Goal: Information Seeking & Learning: Learn about a topic

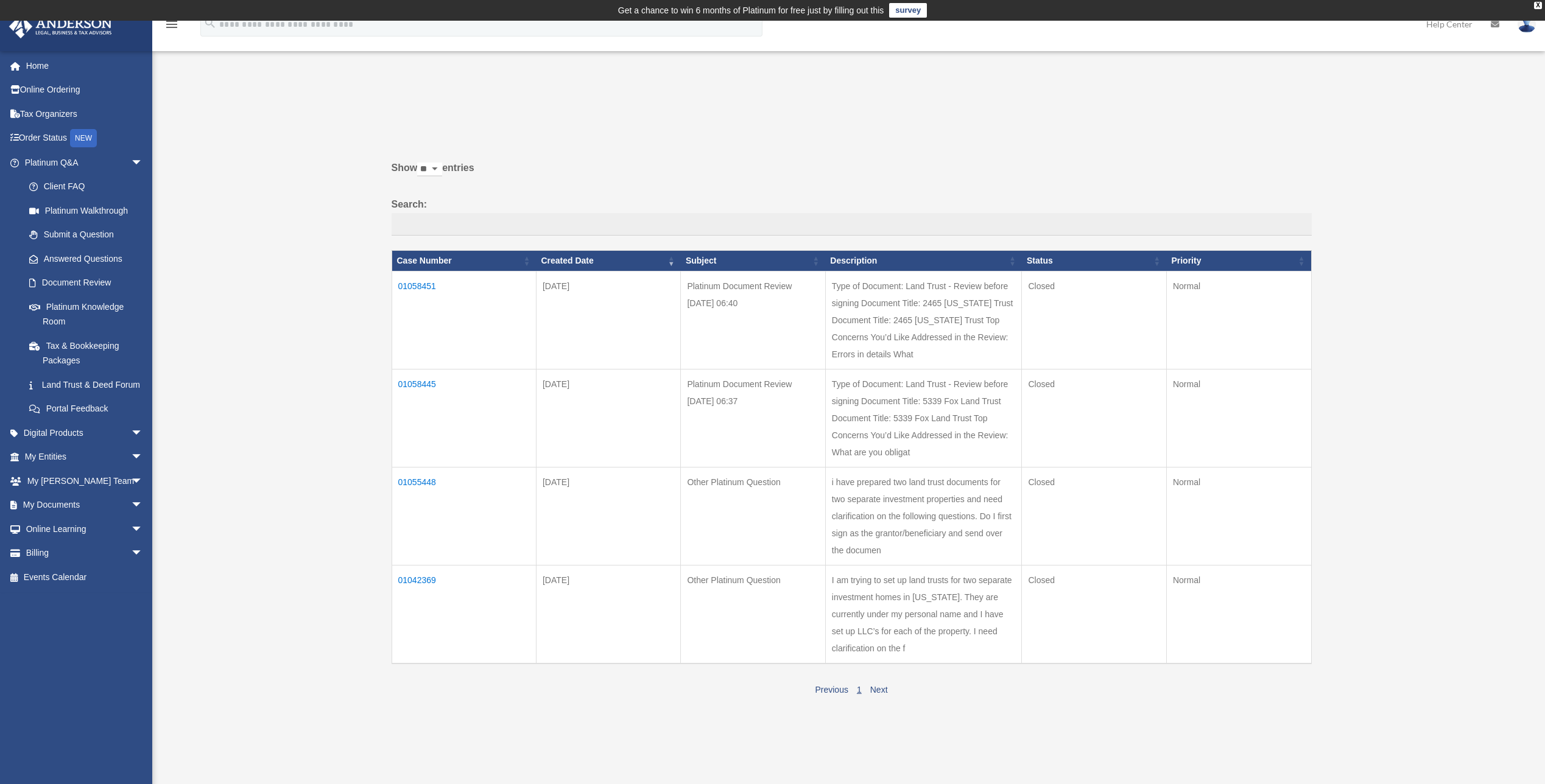
click at [416, 381] on td "01058445" at bounding box center [464, 418] width 144 height 98
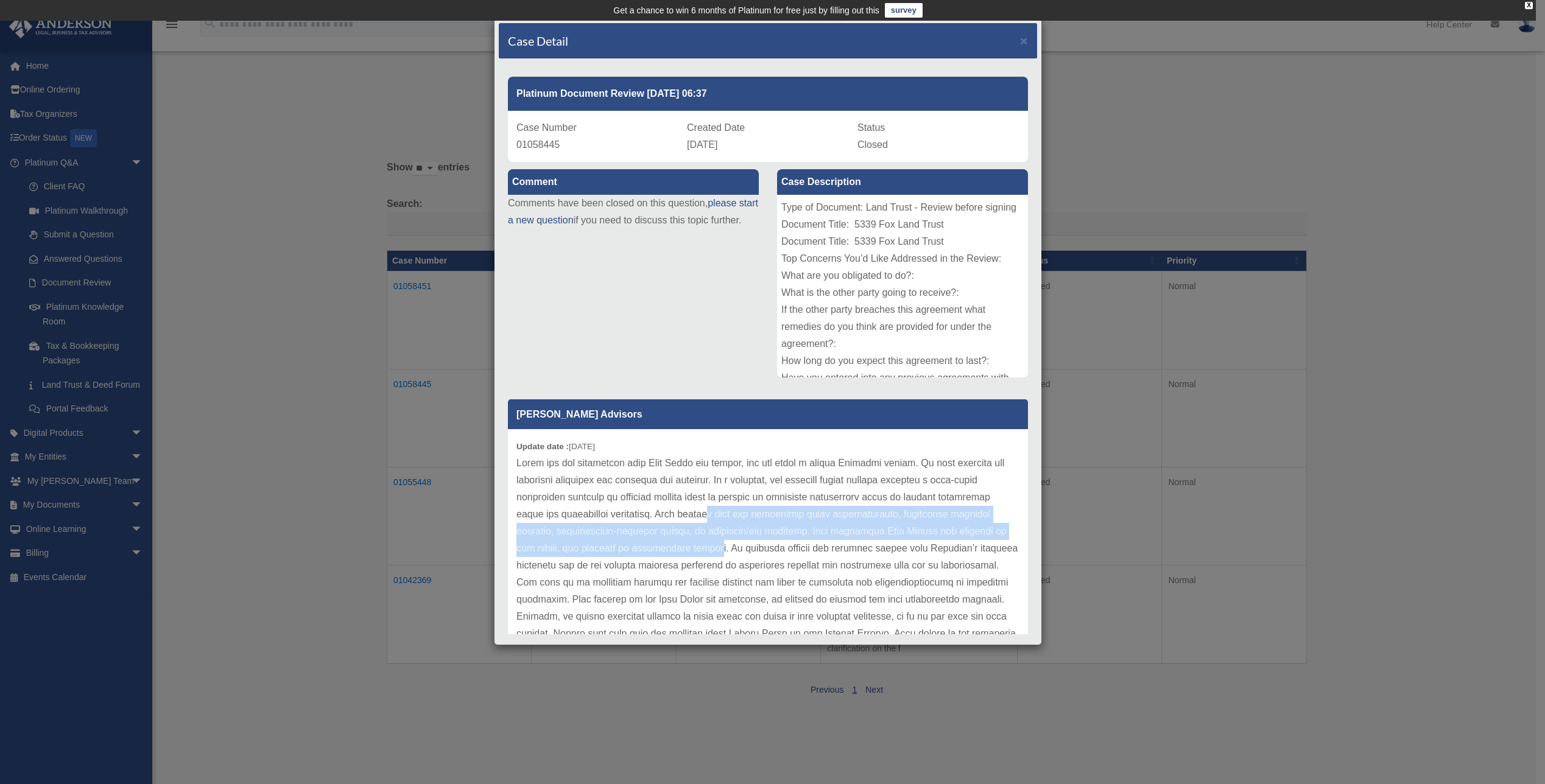
drag, startPoint x: 750, startPoint y: 514, endPoint x: 757, endPoint y: 542, distance: 28.9
click at [757, 542] on p at bounding box center [768, 582] width 503 height 256
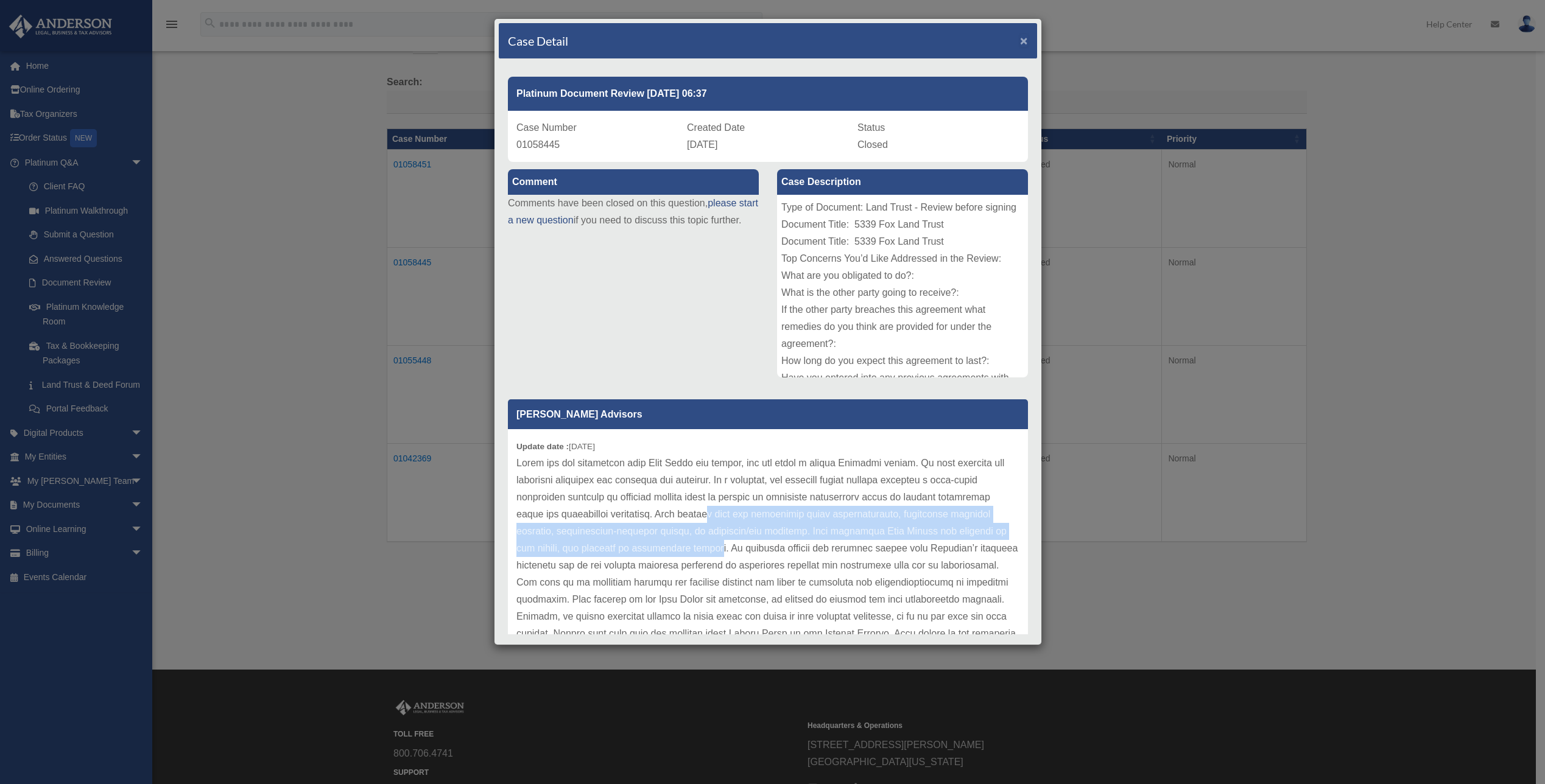
click at [1020, 40] on span "×" at bounding box center [1024, 40] width 8 height 14
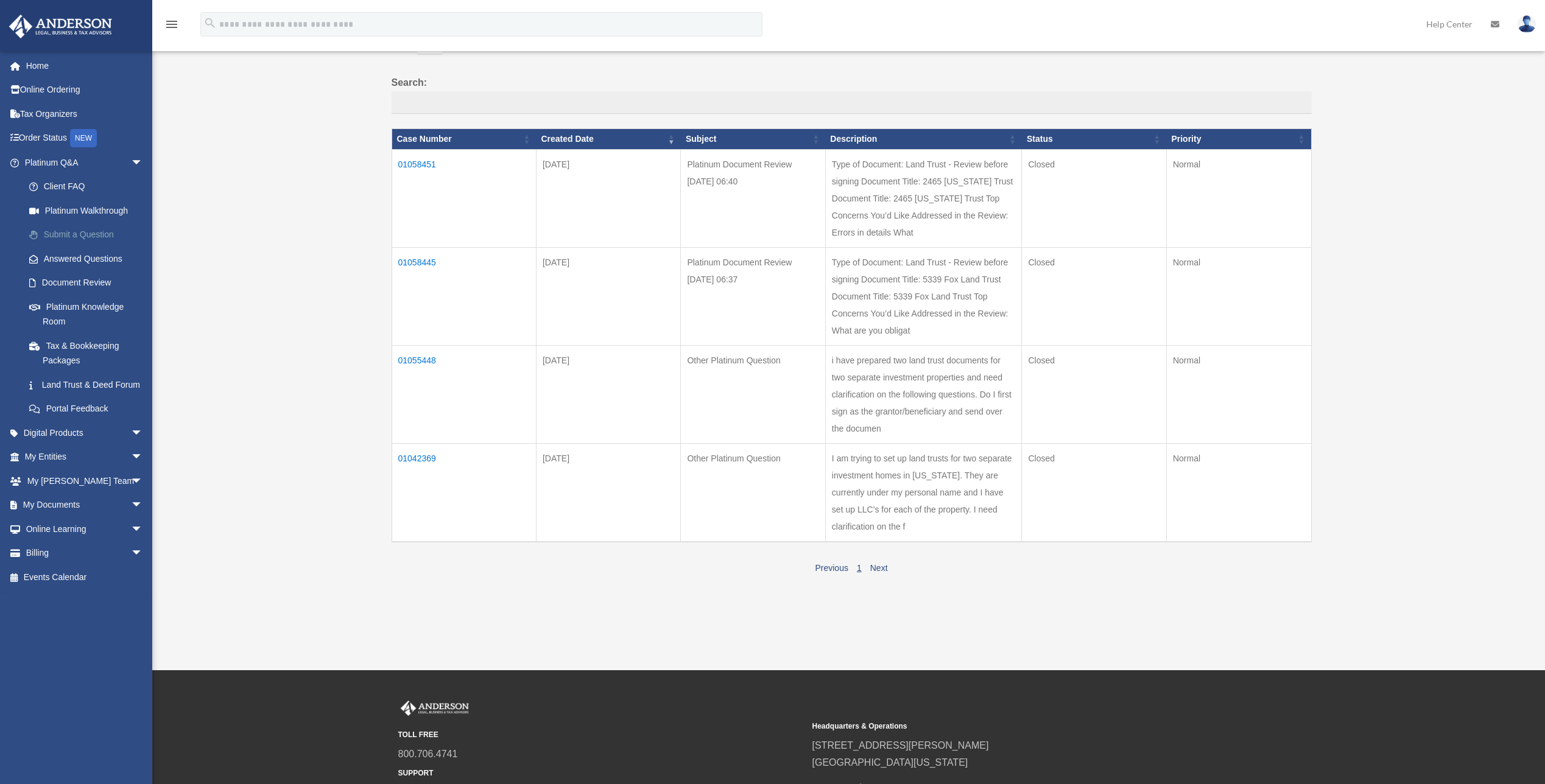
click at [93, 232] on link "Submit a Question" at bounding box center [89, 235] width 144 height 24
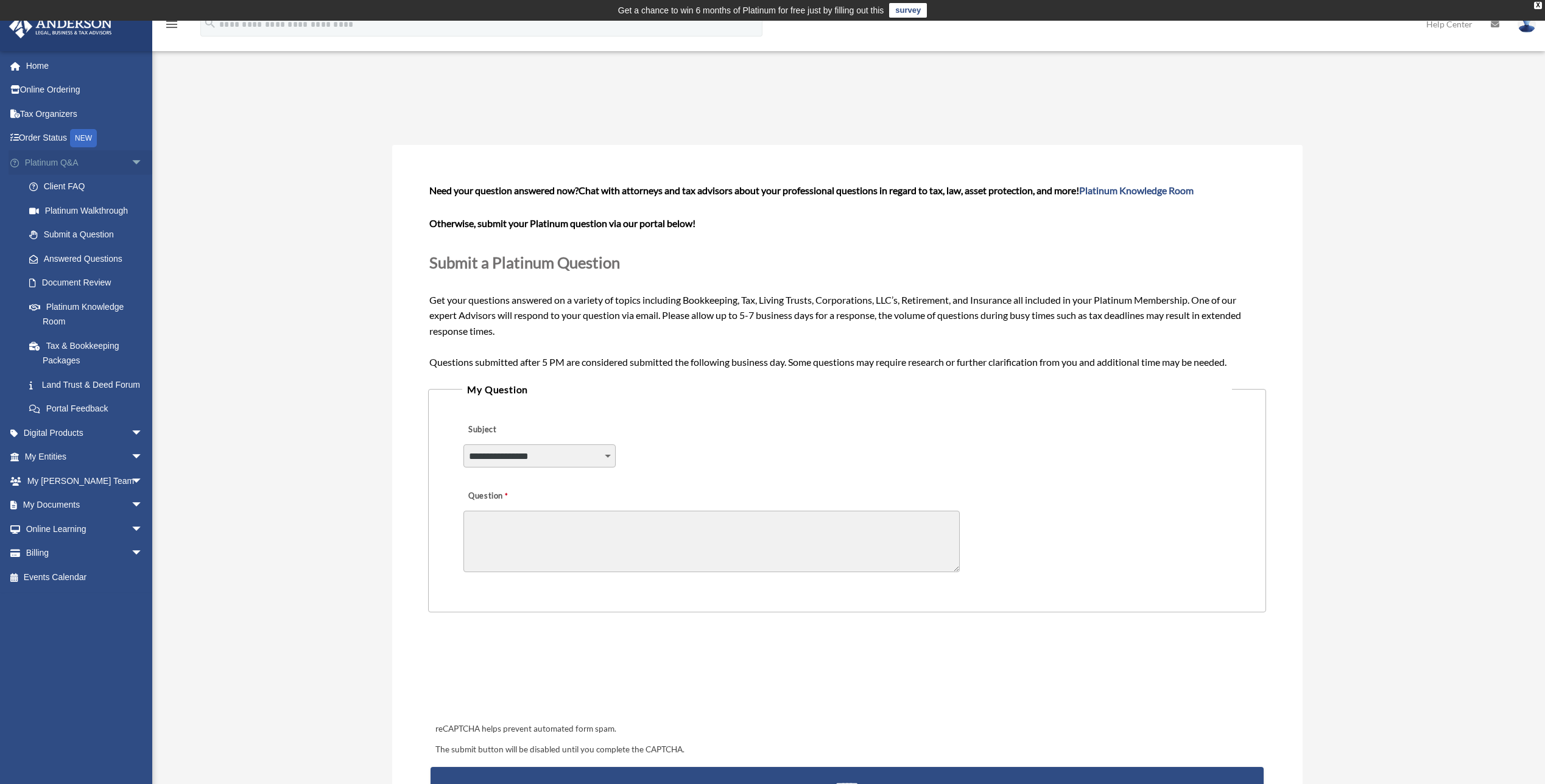
click at [40, 164] on link "Platinum Q&A arrow_drop_down" at bounding box center [85, 162] width 153 height 24
click at [77, 183] on link "Client FAQ" at bounding box center [89, 187] width 144 height 24
